Goal: Transaction & Acquisition: Purchase product/service

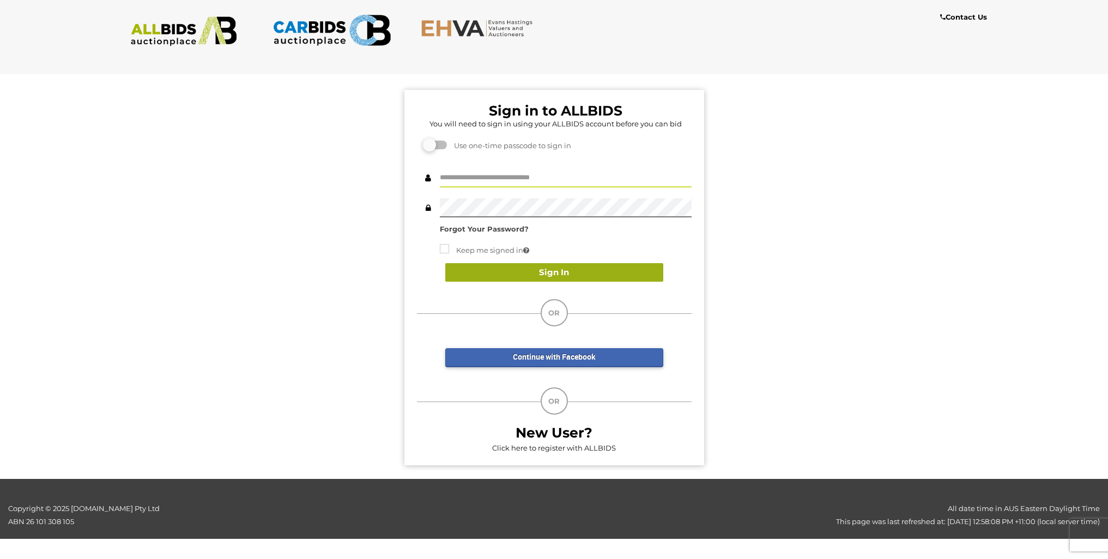
click at [561, 272] on button "Sign In" at bounding box center [554, 272] width 218 height 19
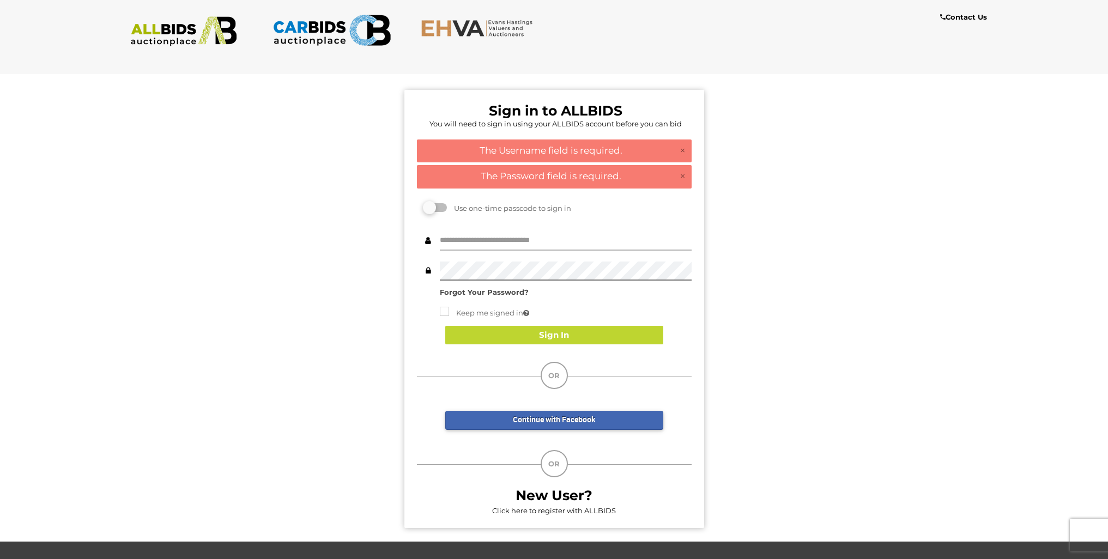
click at [489, 239] on input "text" at bounding box center [566, 241] width 252 height 19
type input "******"
click at [554, 333] on button "Sign In" at bounding box center [554, 335] width 218 height 19
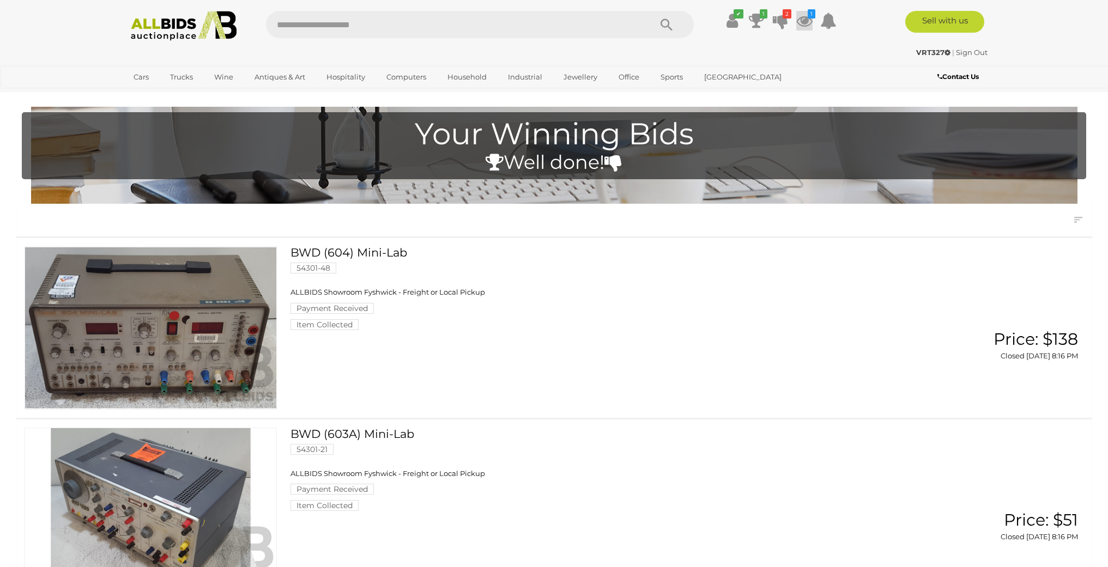
click at [802, 22] on icon at bounding box center [804, 21] width 16 height 20
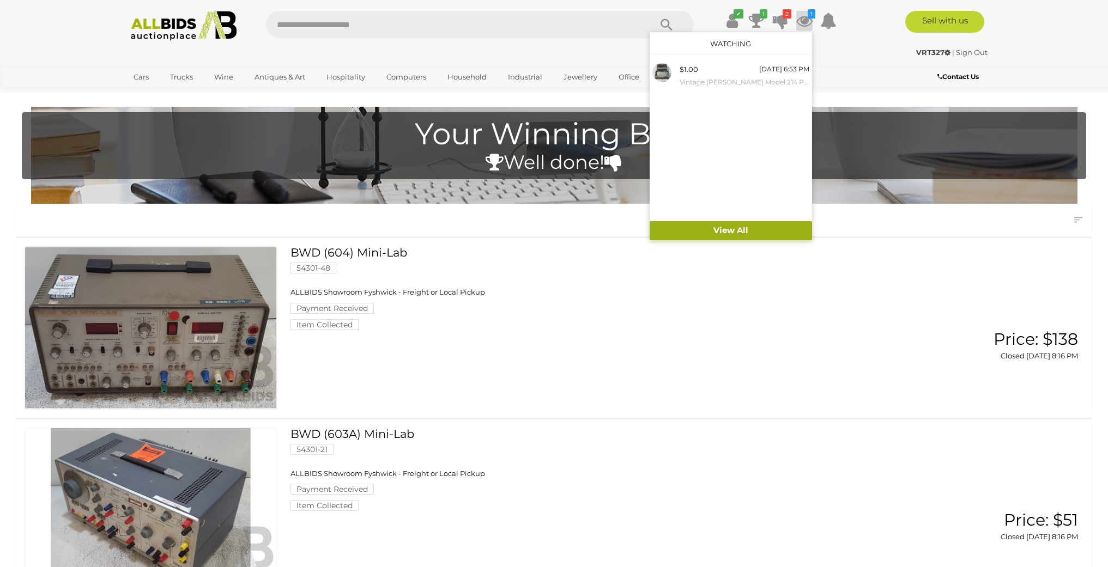
click at [731, 228] on link "View All" at bounding box center [731, 230] width 162 height 19
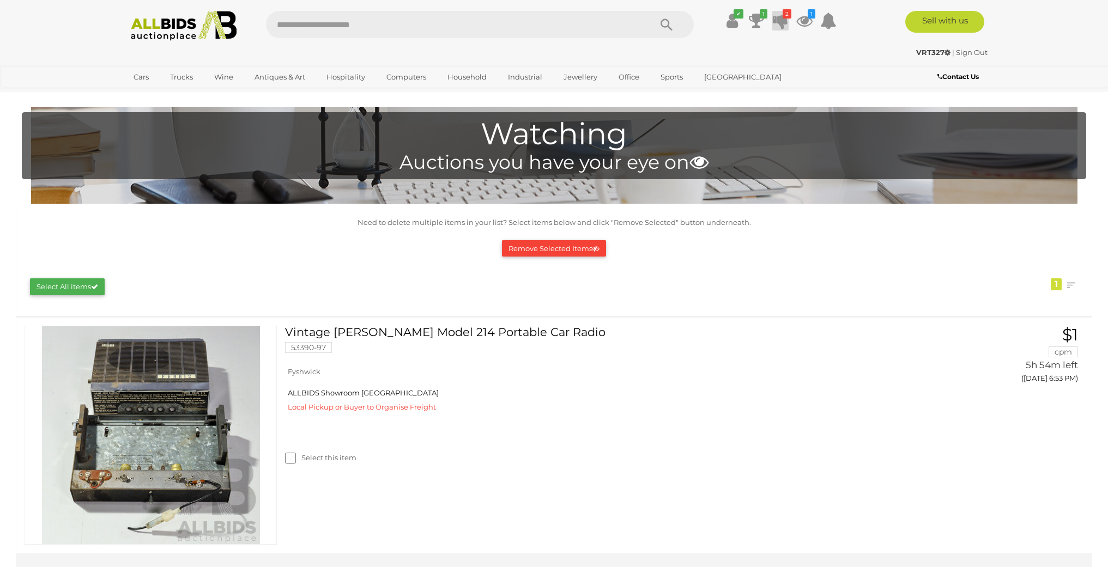
click at [782, 21] on icon at bounding box center [780, 21] width 15 height 20
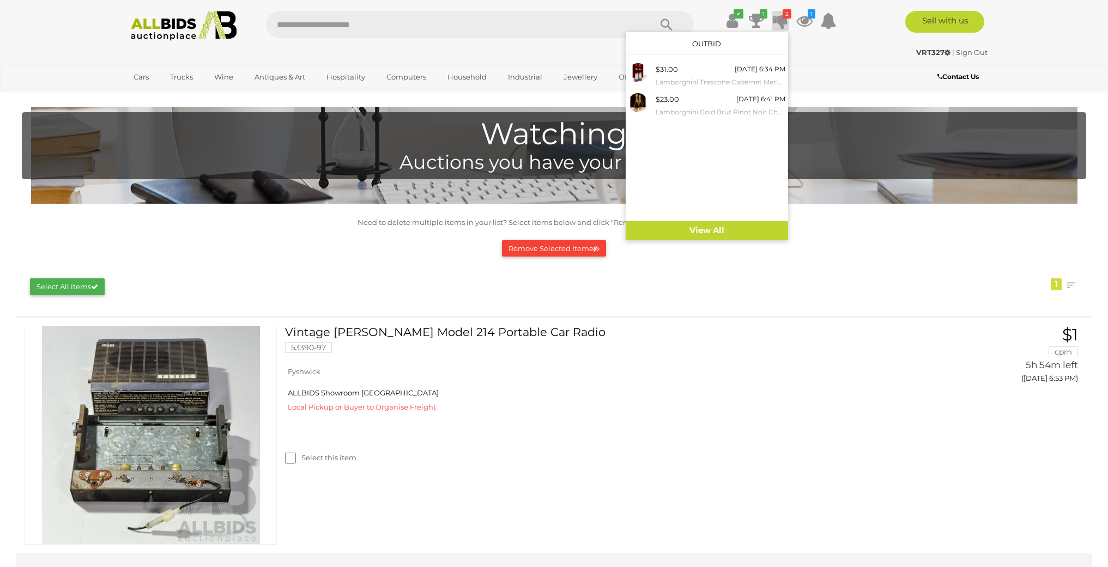
click at [782, 21] on icon at bounding box center [780, 21] width 15 height 20
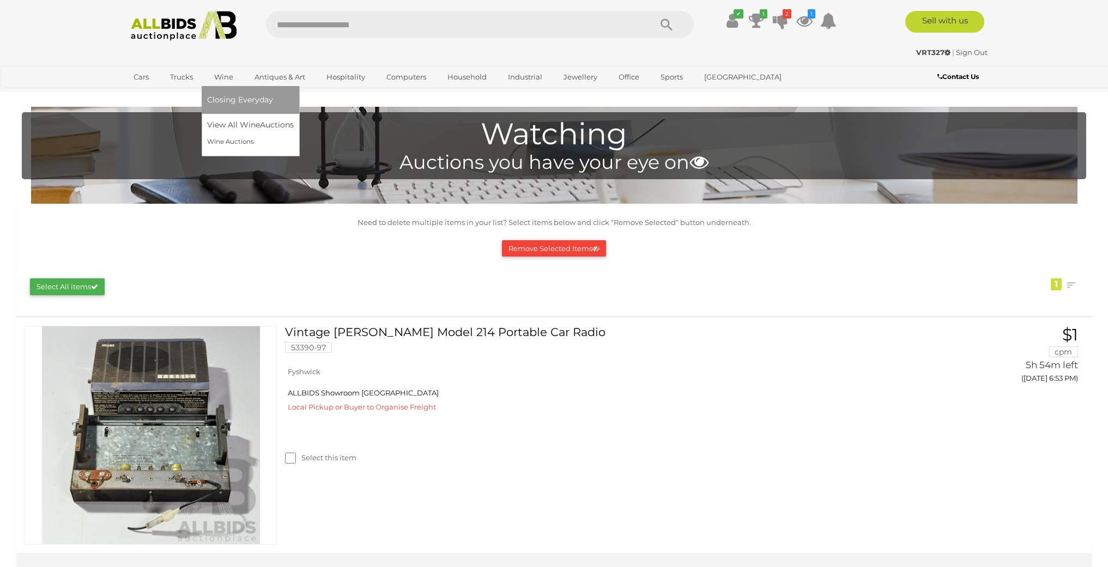
click at [223, 77] on link "Wine" at bounding box center [223, 77] width 33 height 18
click at [228, 141] on link "Wine Auctions" at bounding box center [250, 142] width 87 height 17
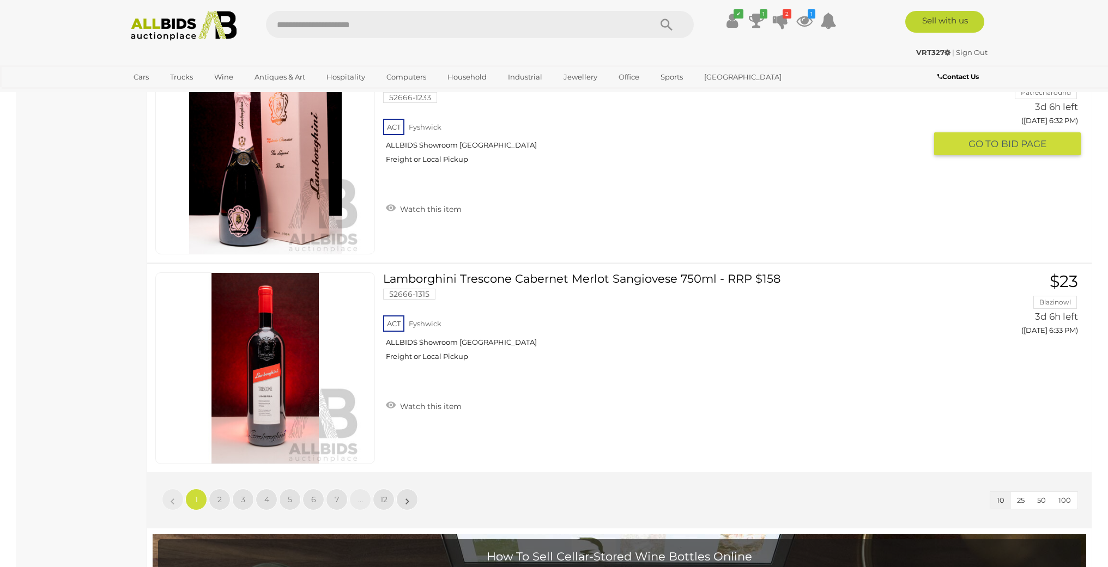
scroll to position [1881, 0]
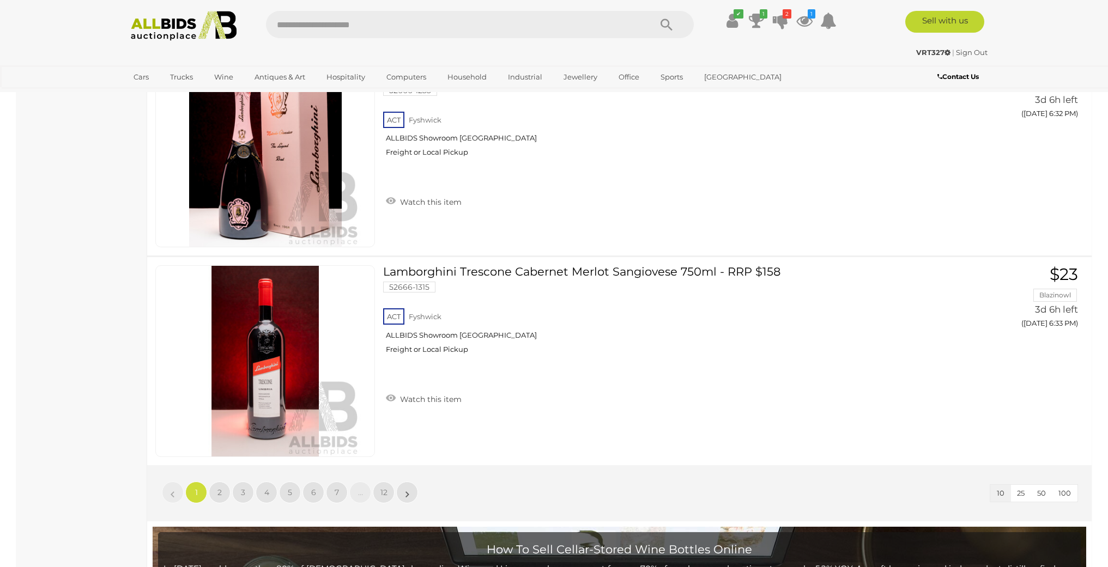
click at [1064, 492] on span "100" at bounding box center [1064, 493] width 13 height 9
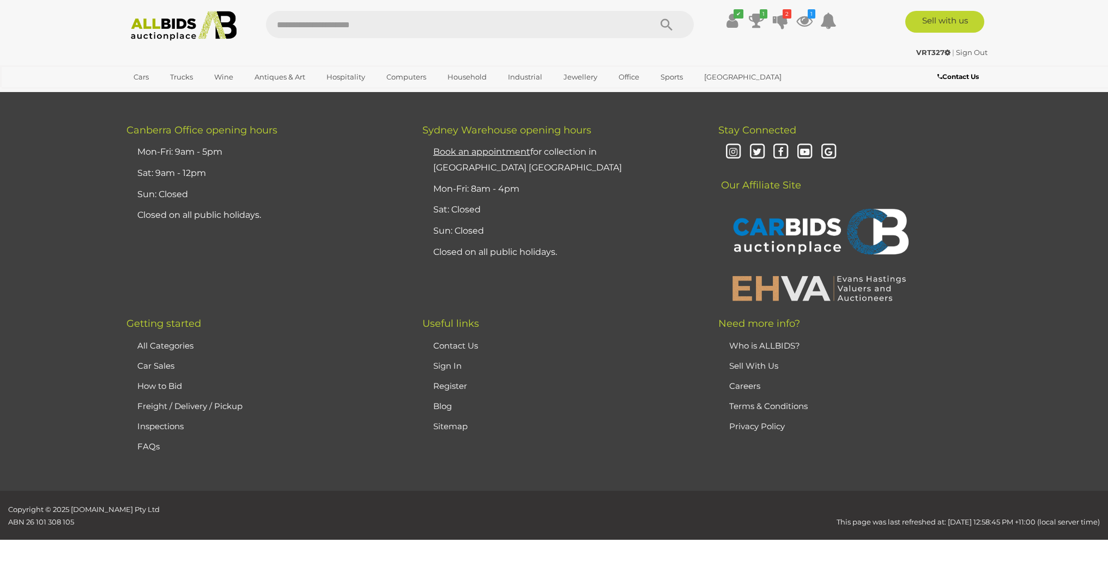
scroll to position [138, 0]
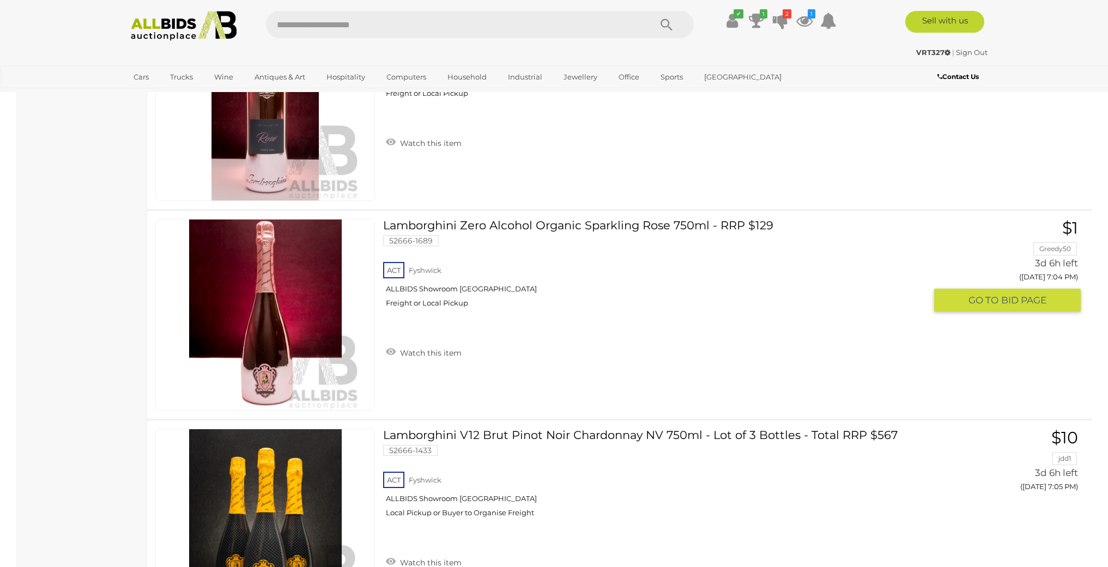
scroll to position [8432, 0]
click at [280, 314] on img at bounding box center [265, 315] width 191 height 191
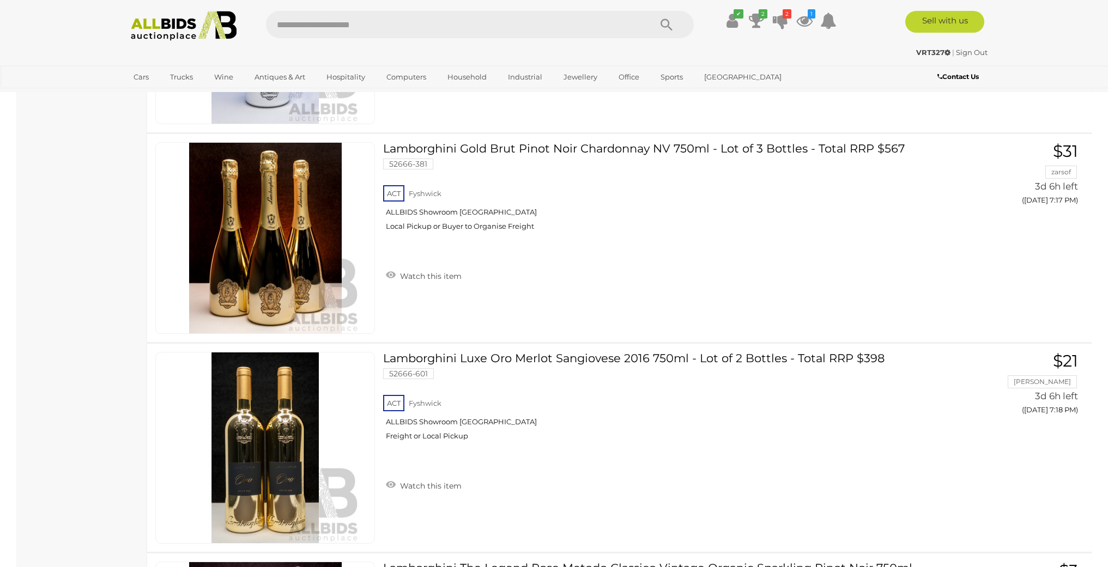
scroll to position [8826, 0]
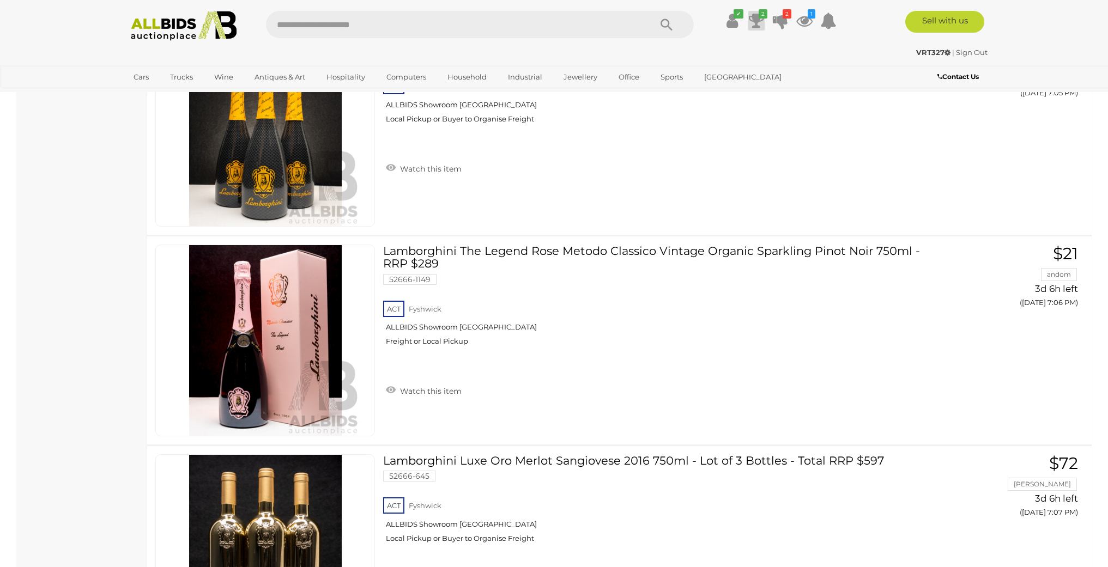
click at [756, 25] on icon at bounding box center [756, 21] width 15 height 20
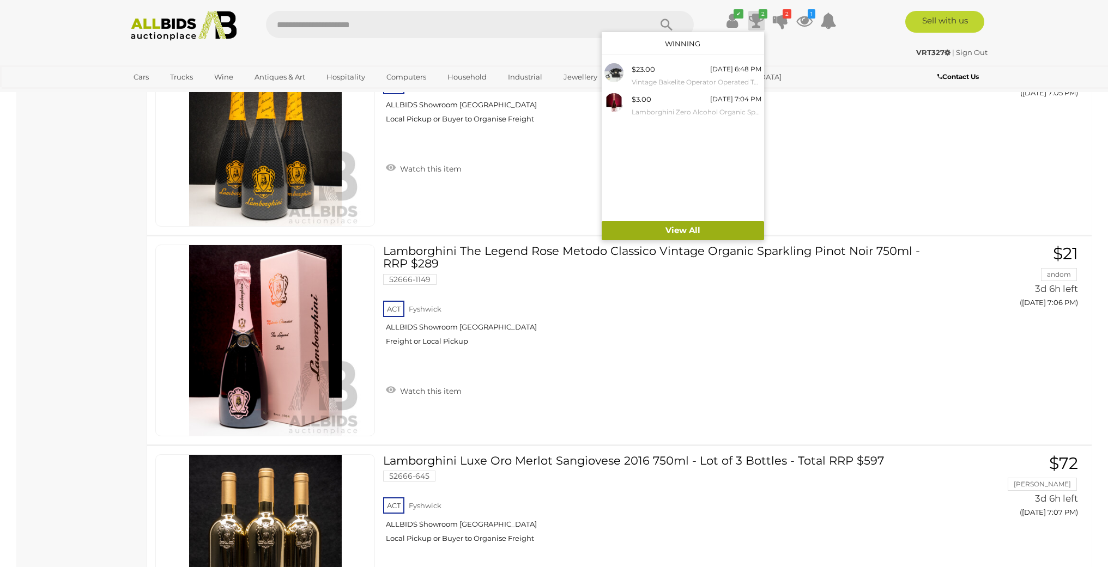
click at [680, 229] on link "View All" at bounding box center [683, 230] width 162 height 19
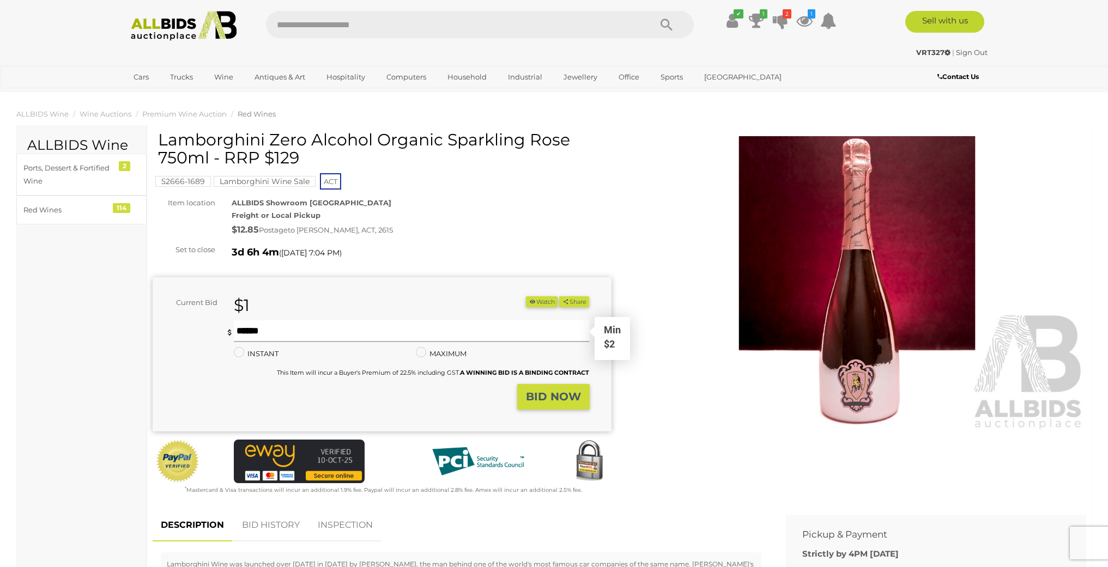
click at [329, 329] on input "text" at bounding box center [412, 331] width 356 height 22
type input "**"
click at [564, 397] on strong "BID NOW" at bounding box center [553, 396] width 55 height 13
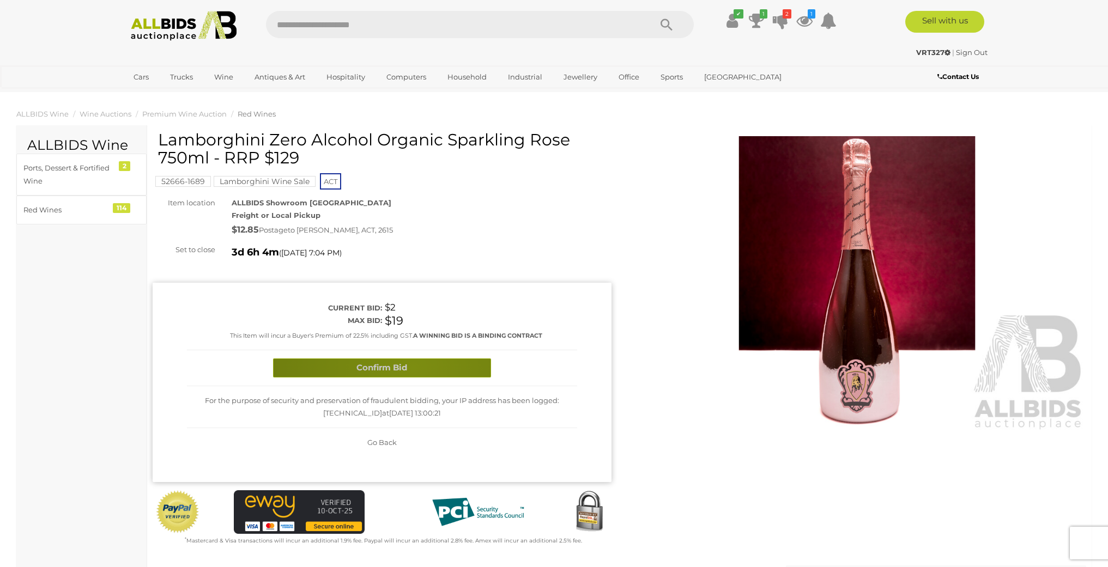
click at [413, 366] on button "Confirm Bid" at bounding box center [382, 368] width 218 height 19
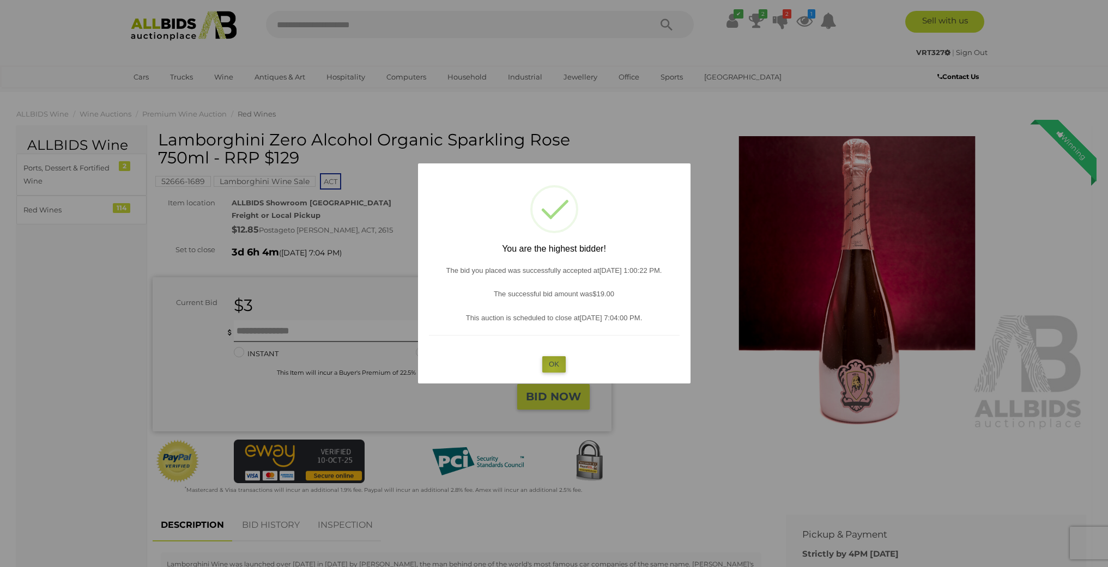
click at [553, 368] on button "OK" at bounding box center [553, 364] width 23 height 16
